Goal: Transaction & Acquisition: Book appointment/travel/reservation

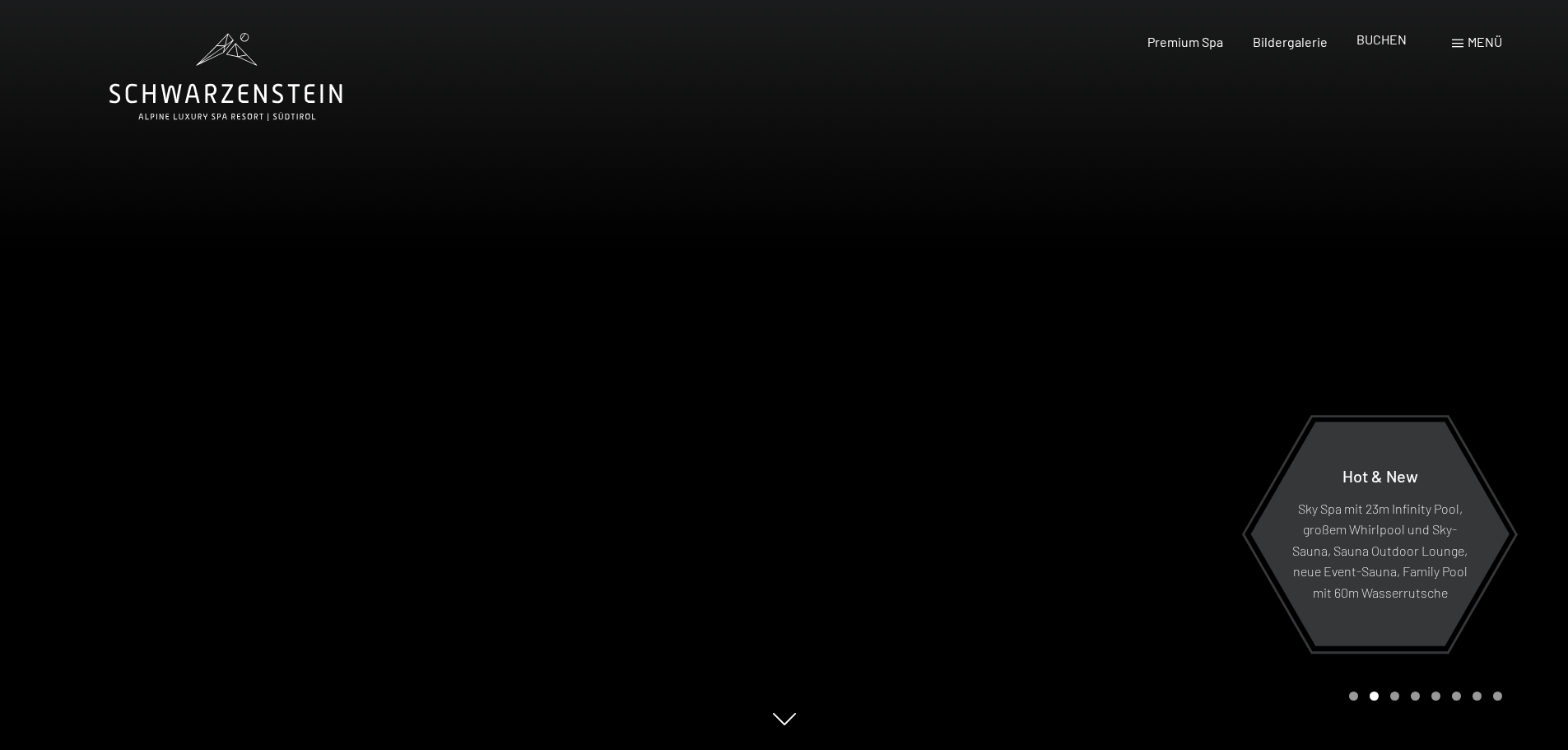
click at [1390, 44] on span "BUCHEN" at bounding box center [1382, 39] width 50 height 16
click at [1379, 40] on span "BUCHEN" at bounding box center [1382, 39] width 50 height 16
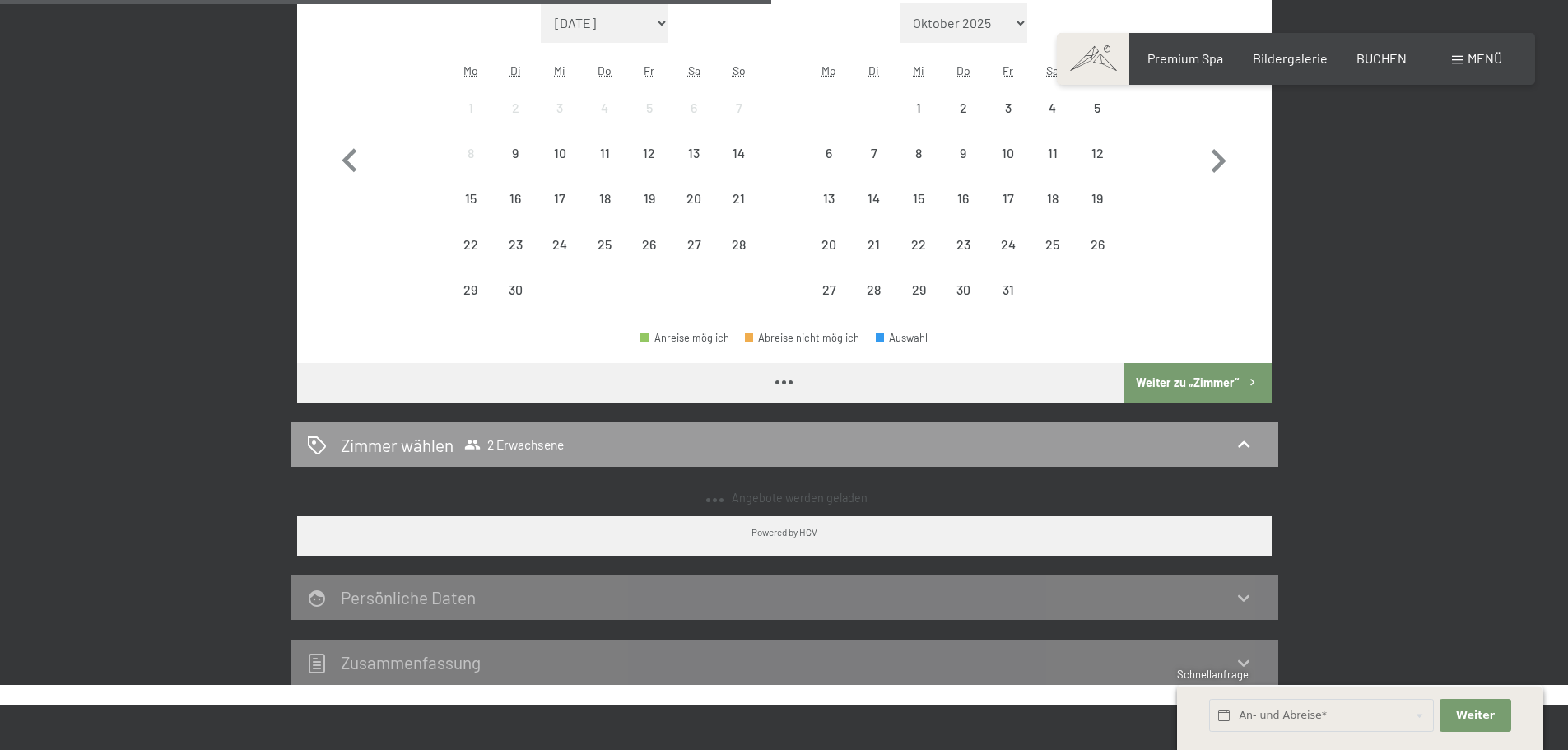
scroll to position [541, 0]
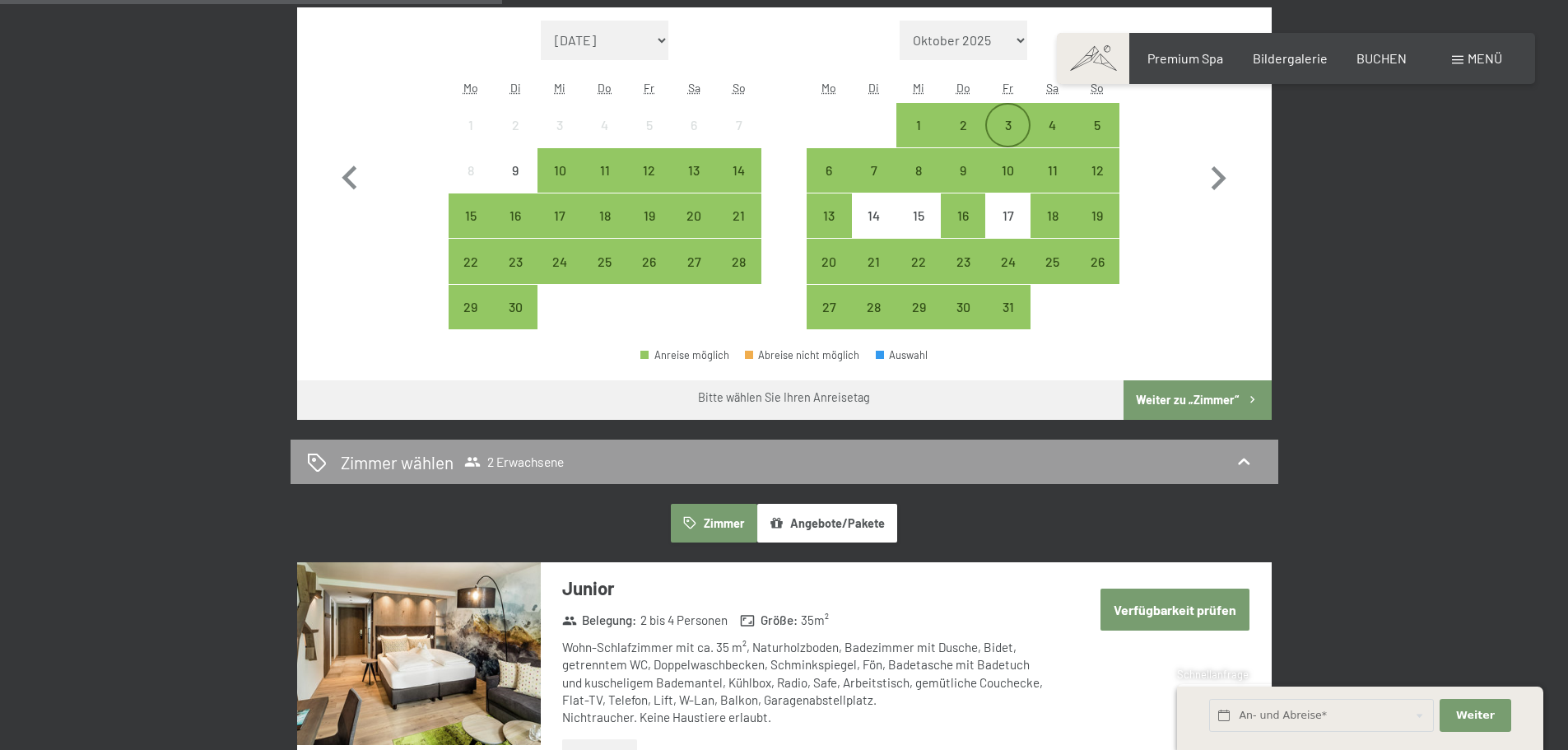
click at [1005, 121] on div "3" at bounding box center [1007, 139] width 41 height 41
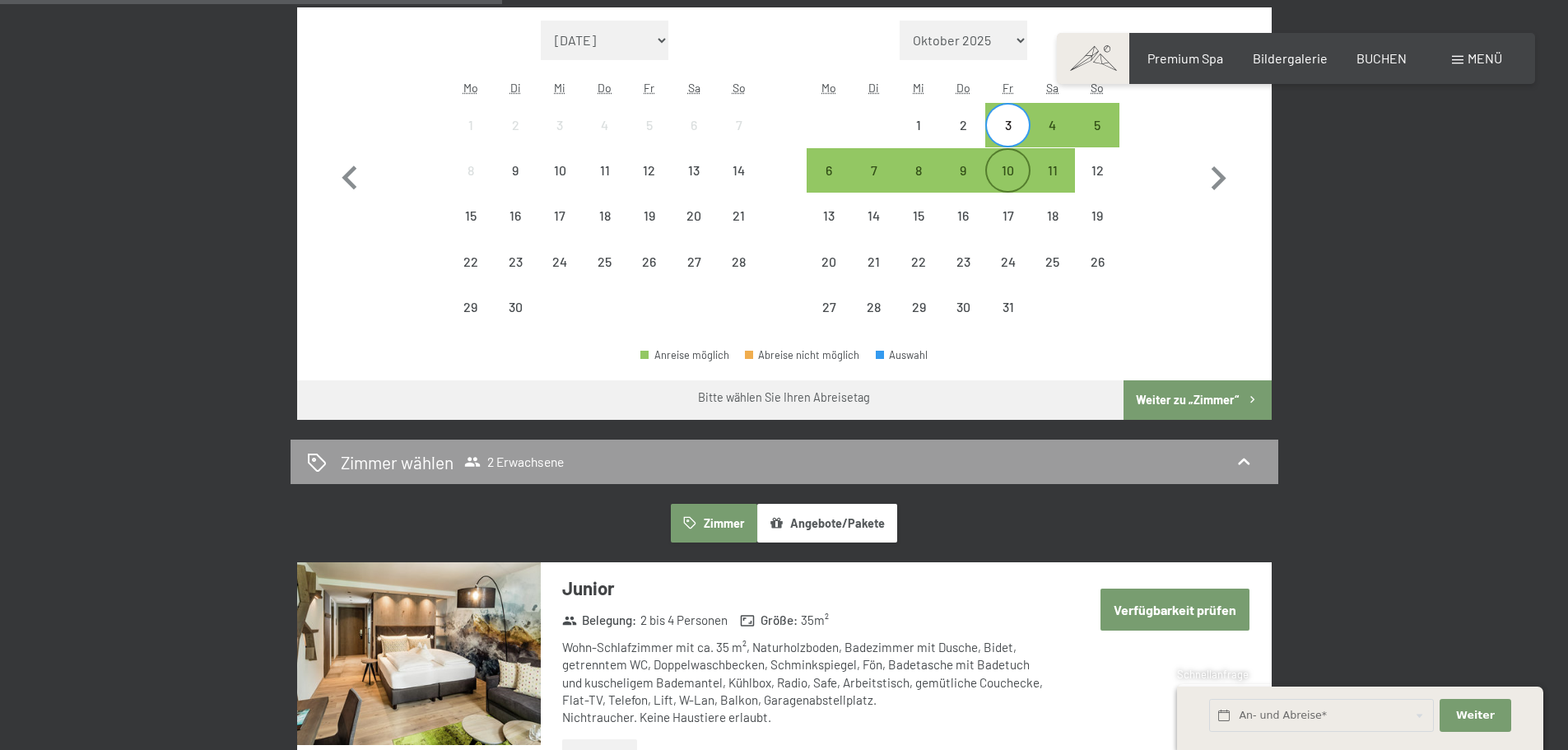
click at [998, 168] on div "10" at bounding box center [1007, 184] width 41 height 41
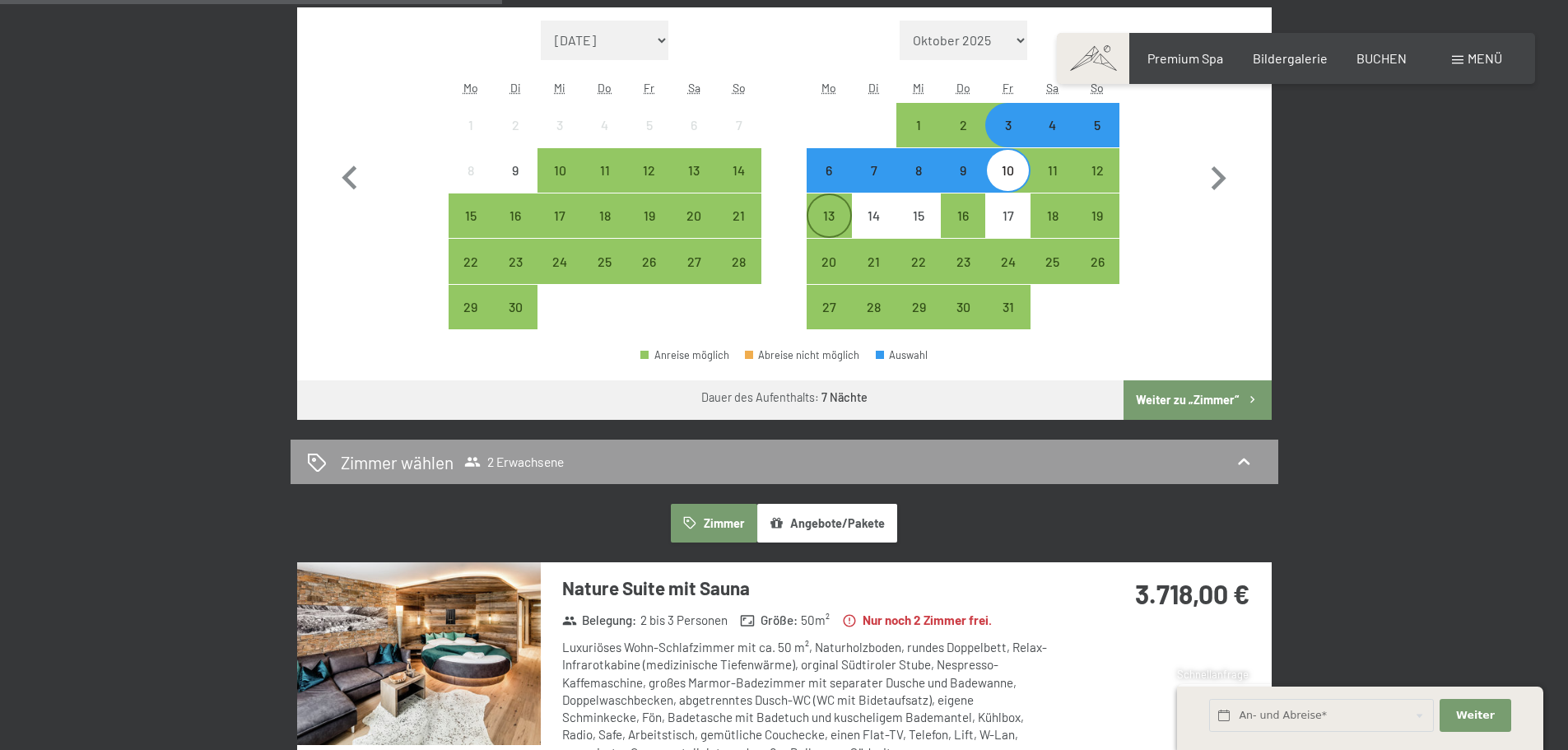
click at [818, 220] on div "13" at bounding box center [829, 230] width 41 height 41
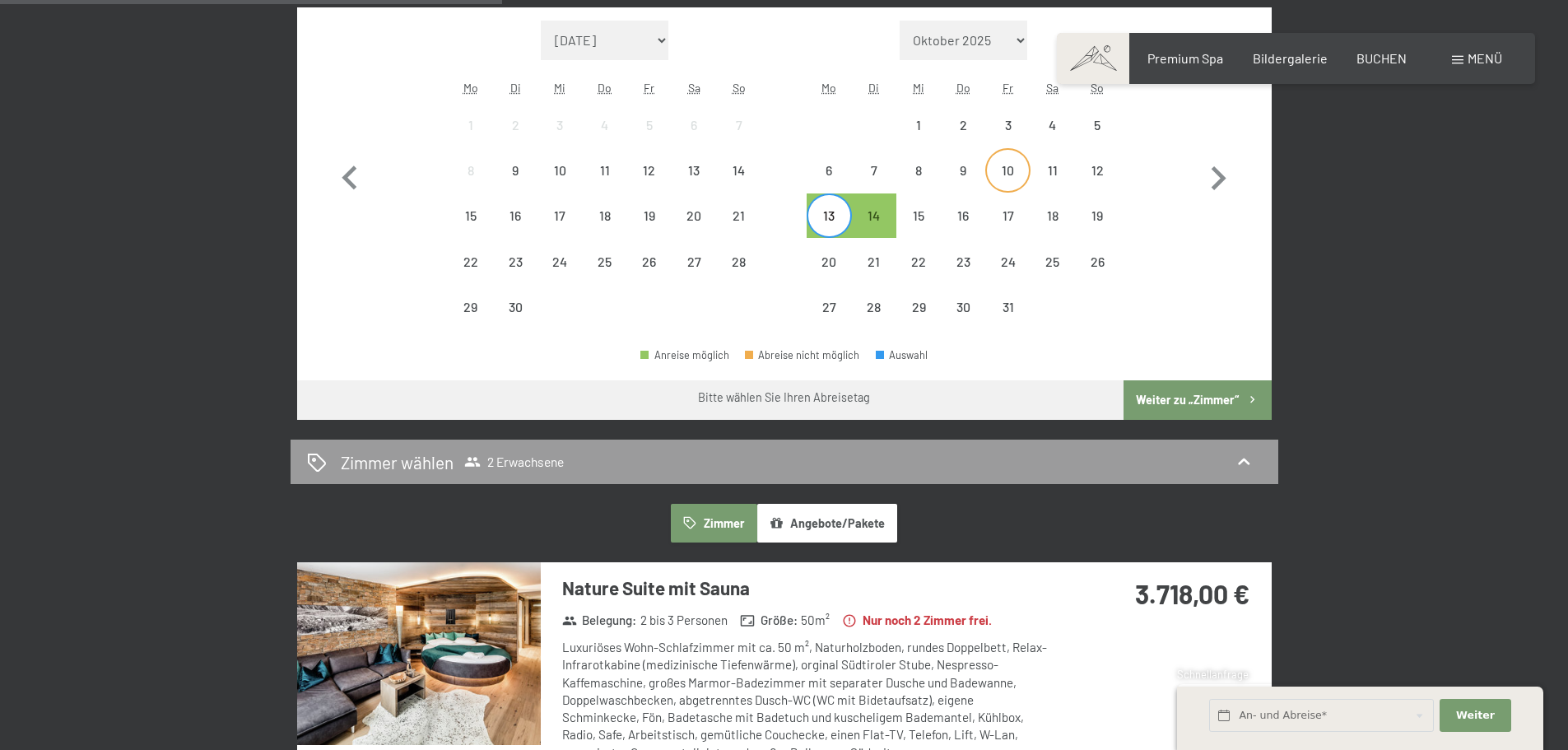
click at [1003, 177] on div "10" at bounding box center [1007, 184] width 41 height 41
click at [829, 209] on div "13" at bounding box center [829, 230] width 41 height 41
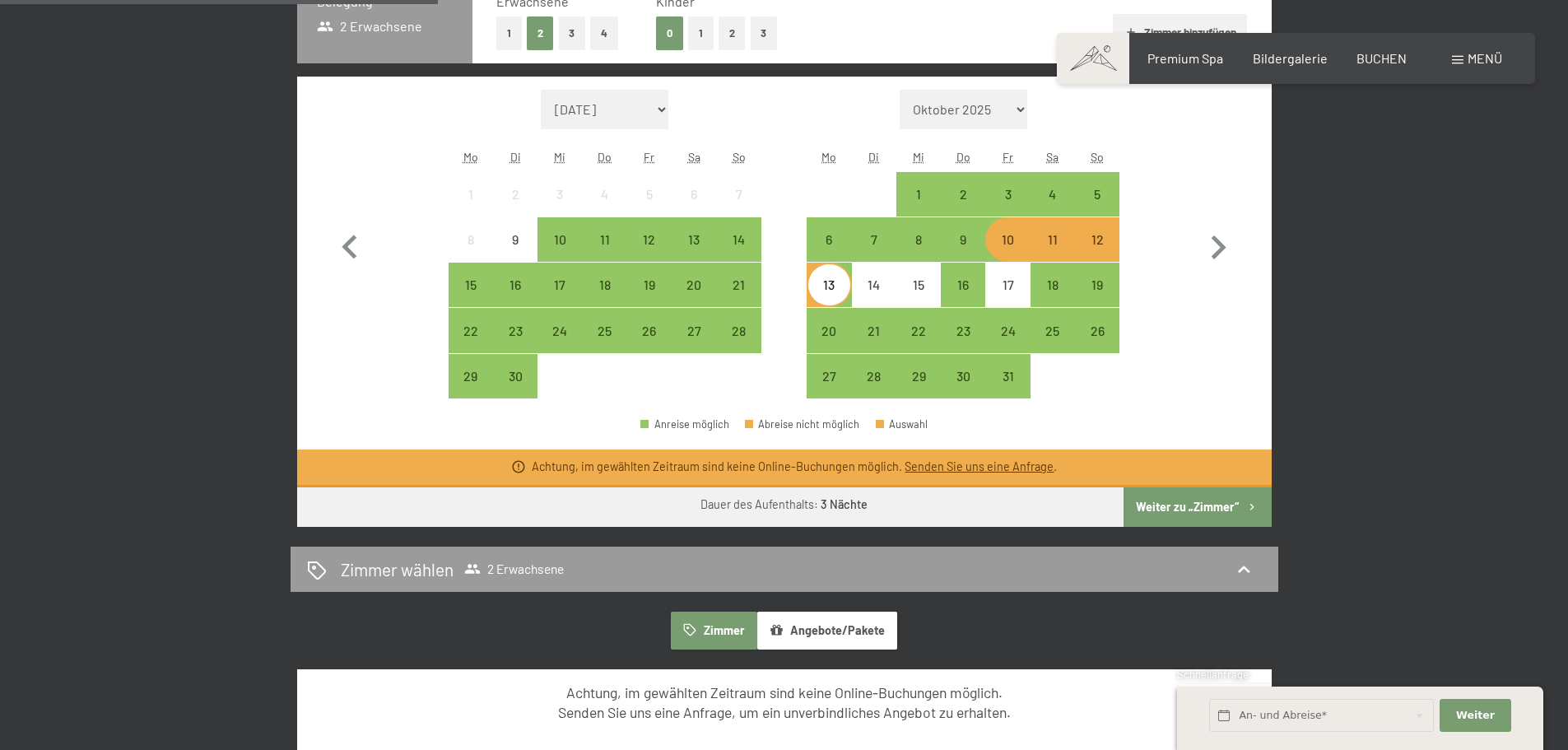
scroll to position [458, 0]
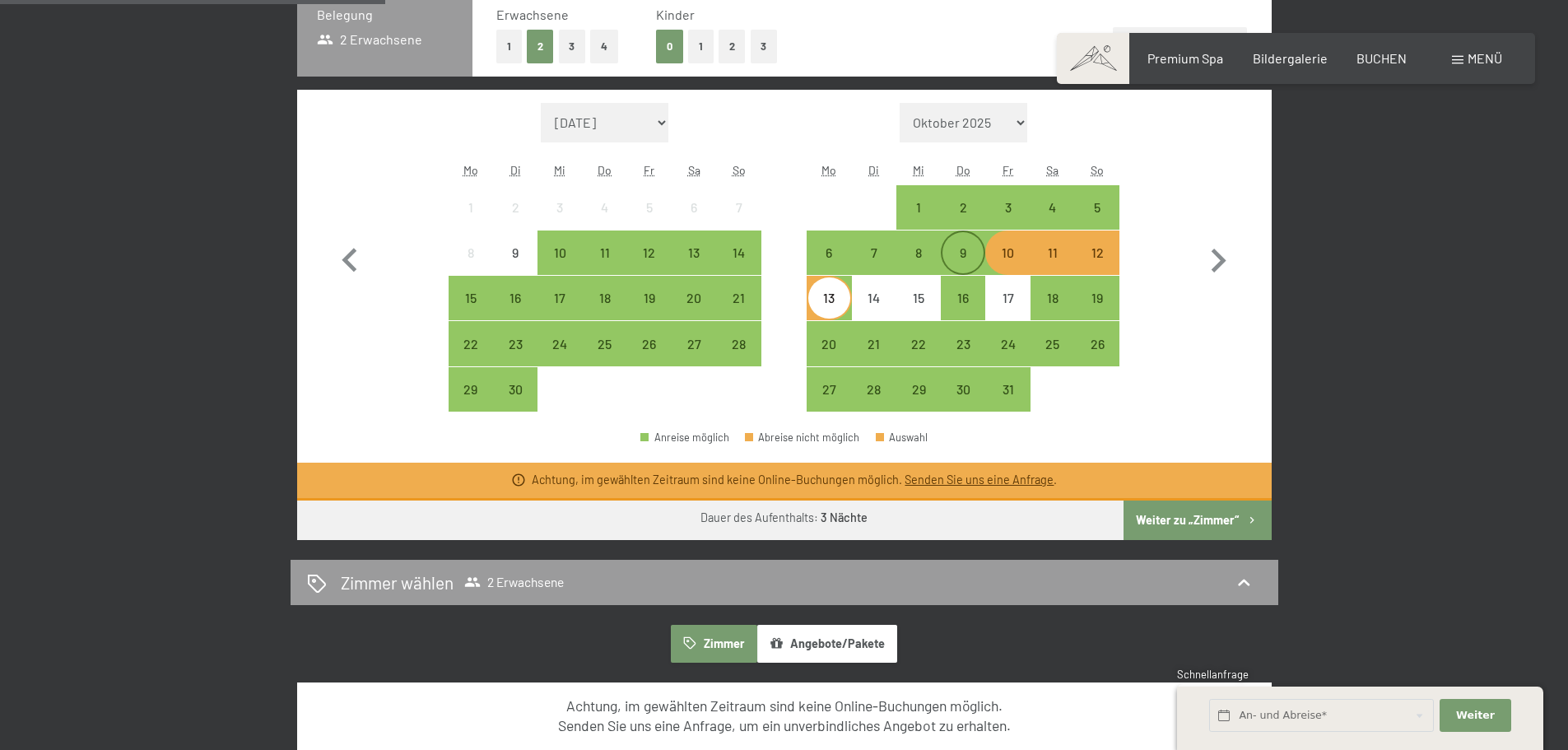
click at [959, 251] on div "9" at bounding box center [963, 266] width 41 height 41
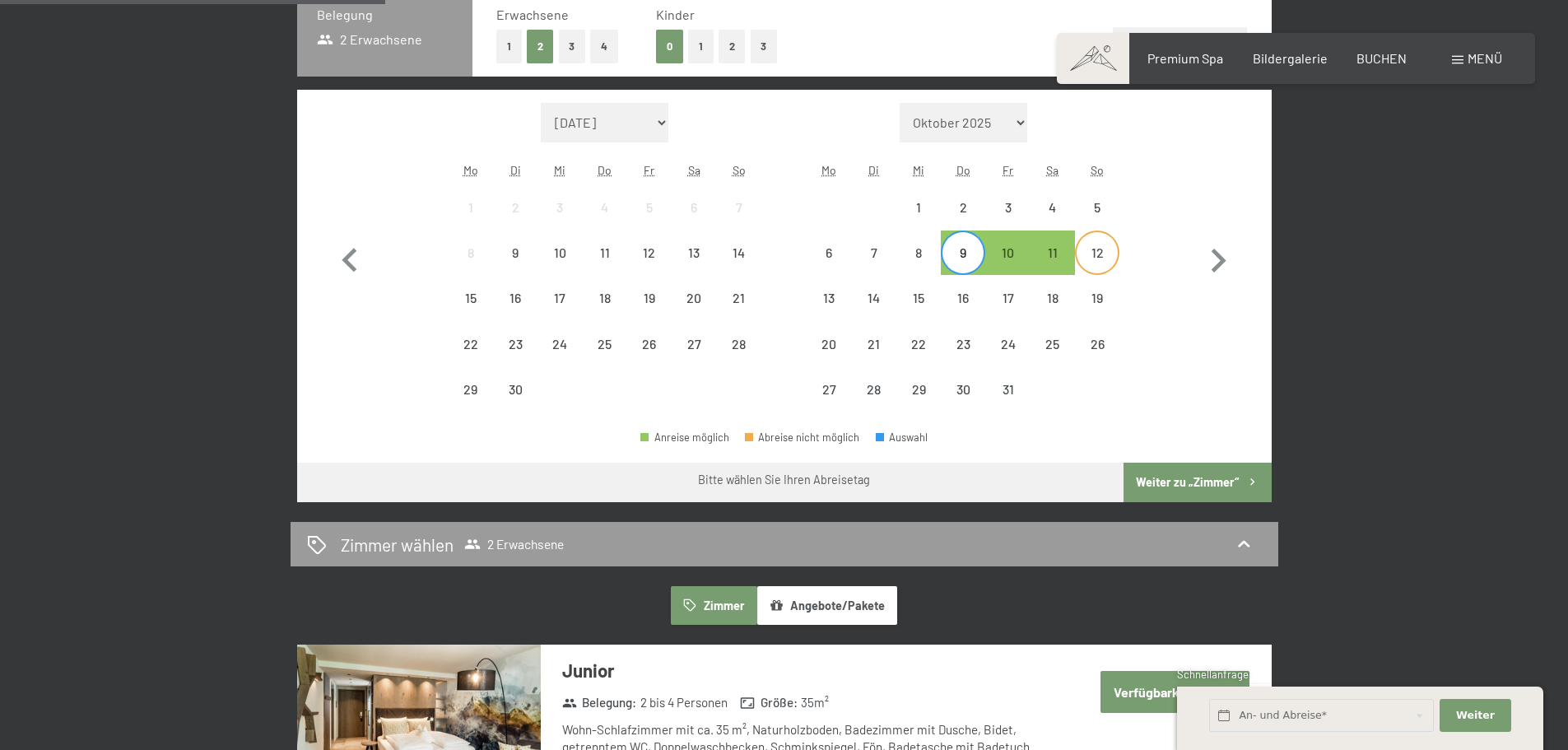
click at [1085, 253] on div "12" at bounding box center [1097, 266] width 41 height 41
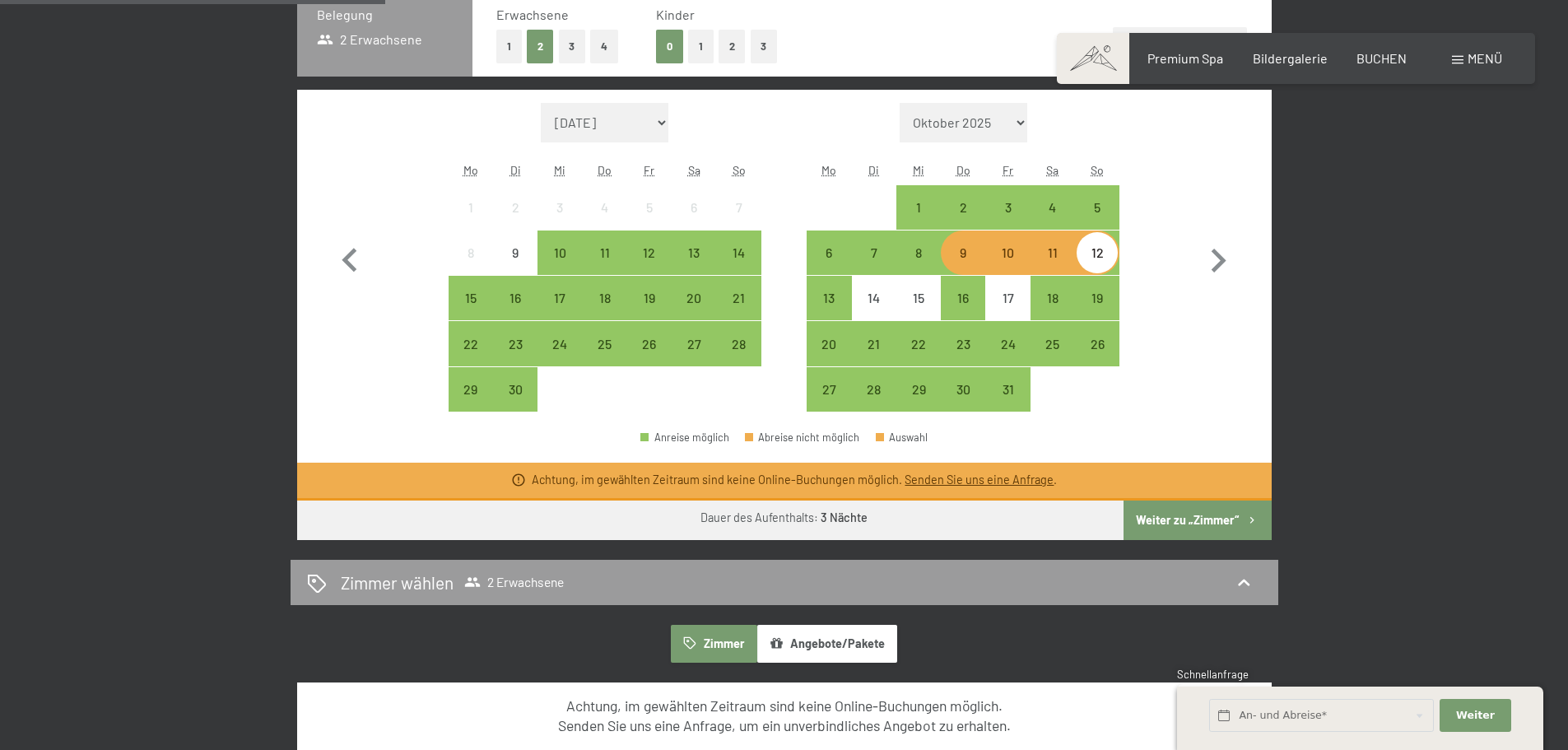
click at [962, 262] on div "9" at bounding box center [963, 266] width 41 height 41
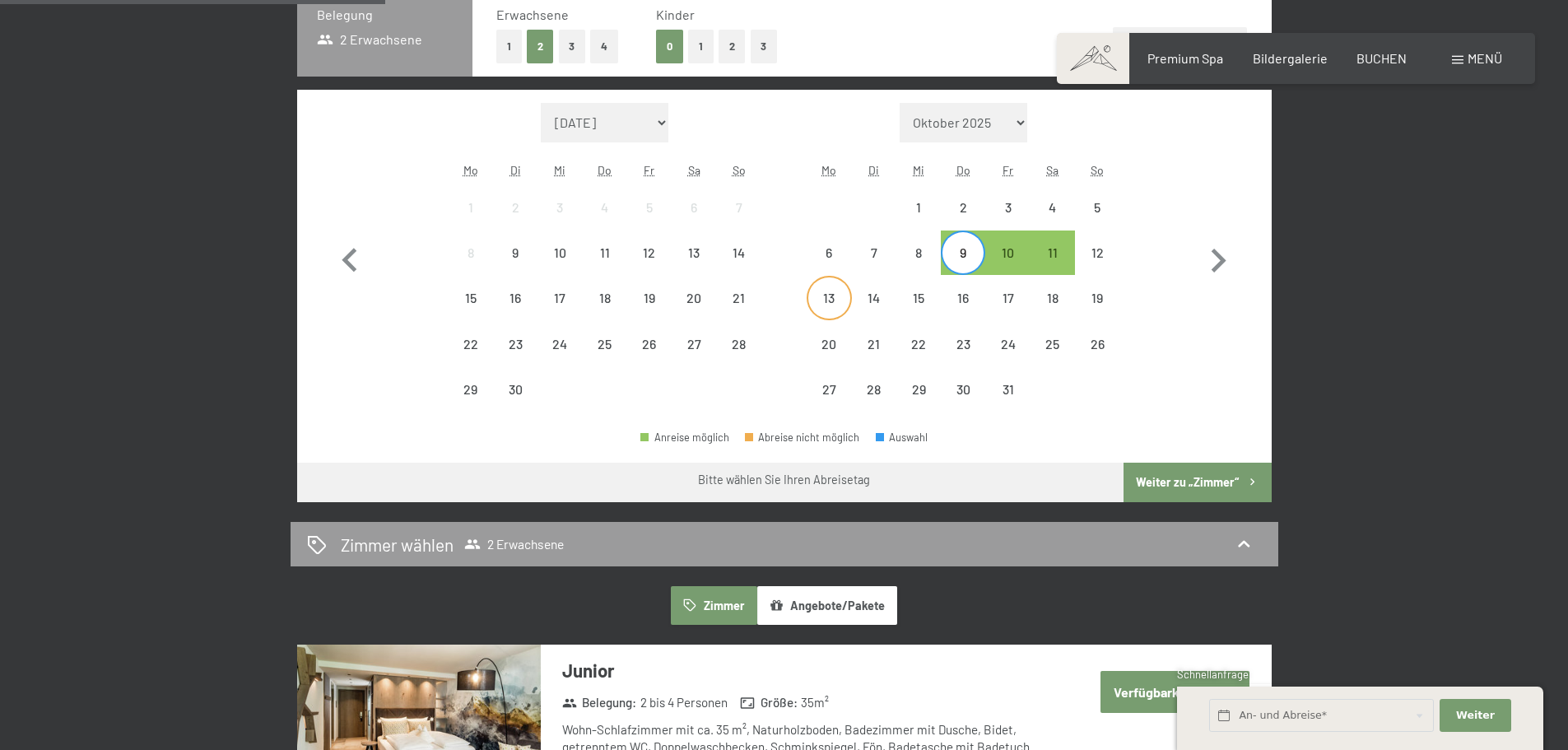
click at [830, 292] on div "13" at bounding box center [829, 312] width 41 height 41
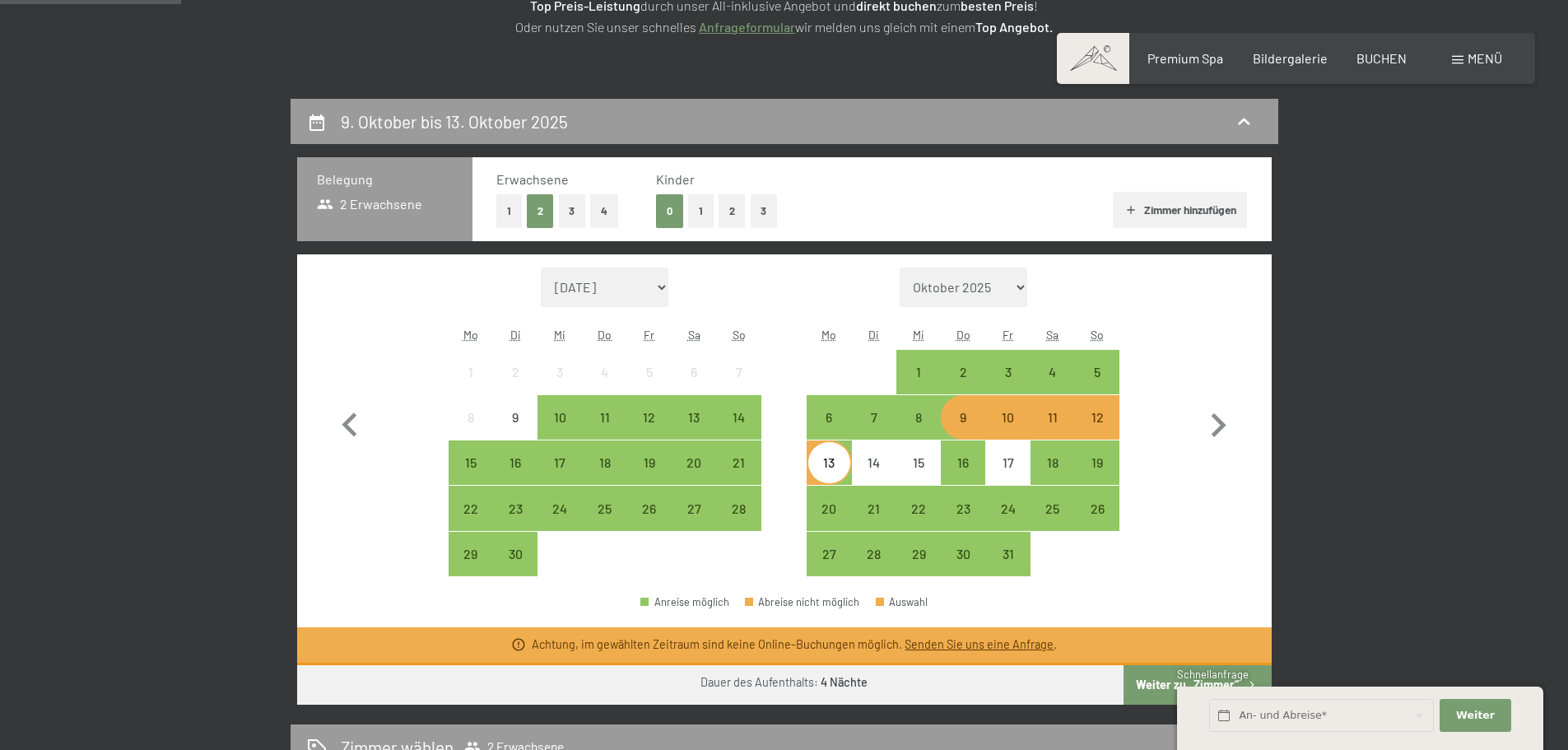
scroll to position [0, 0]
